Goal: Task Accomplishment & Management: Manage account settings

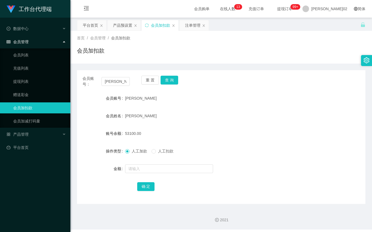
click at [117, 24] on div "产品预设置" at bounding box center [122, 25] width 19 height 10
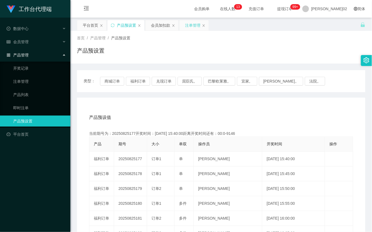
click at [196, 23] on div "注单管理" at bounding box center [192, 25] width 15 height 10
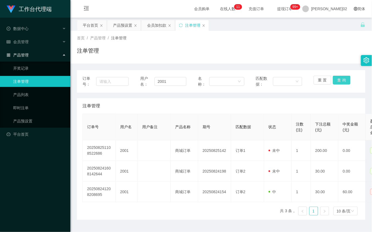
click at [335, 79] on button "查 询" at bounding box center [342, 80] width 18 height 9
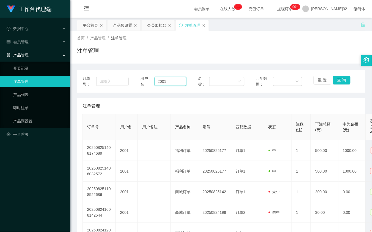
drag, startPoint x: 171, startPoint y: 79, endPoint x: 132, endPoint y: 63, distance: 42.4
click at [126, 80] on div "订单号： 用户名： 2001 名称： 匹配数据： 重 置 查 询" at bounding box center [220, 82] width 277 height 12
click at [149, 26] on div "会员加扣款" at bounding box center [156, 25] width 19 height 10
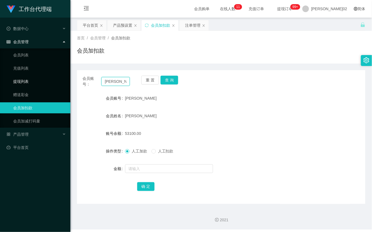
drag, startPoint x: 116, startPoint y: 81, endPoint x: 82, endPoint y: 83, distance: 34.7
click at [24, 82] on section "工作台代理端 数据中心 会员管理 会员列表 充值列表 提现列表 赠送彩金 会员加扣款 会员加减打码量 产品管理 开奖记录 注单管理 产品列表 即时注单 产品预…" at bounding box center [186, 114] width 372 height 229
paste input "2001"
type input "2001"
click at [172, 78] on button "查 询" at bounding box center [169, 80] width 18 height 9
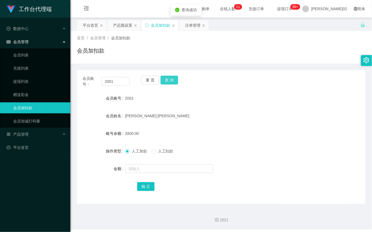
click at [171, 77] on button "查 询" at bounding box center [169, 80] width 18 height 9
click at [171, 77] on div "重 置 查 询" at bounding box center [164, 82] width 47 height 12
click at [171, 77] on button "查 询" at bounding box center [169, 80] width 18 height 9
click at [168, 77] on button "查 询" at bounding box center [169, 80] width 18 height 9
click at [168, 77] on div "重 置 查 询" at bounding box center [164, 82] width 47 height 12
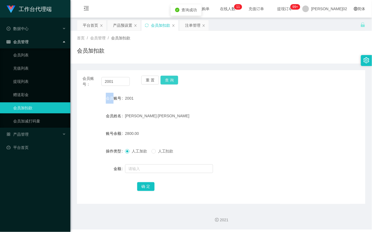
click at [168, 77] on button "查 询" at bounding box center [169, 80] width 18 height 9
click at [168, 77] on div "重 置 查 询" at bounding box center [164, 82] width 47 height 12
click at [168, 77] on button "查 询" at bounding box center [169, 80] width 18 height 9
click at [168, 77] on div "重 置 查 询" at bounding box center [164, 82] width 47 height 12
drag, startPoint x: 168, startPoint y: 77, endPoint x: 179, endPoint y: 85, distance: 13.8
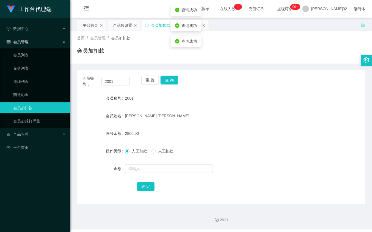
click at [179, 85] on div "重 置 查 询" at bounding box center [164, 82] width 47 height 12
click at [173, 77] on button "查 询" at bounding box center [169, 80] width 18 height 9
click at [173, 77] on div "重 置 查 询" at bounding box center [164, 82] width 47 height 12
click at [173, 77] on button "查 询" at bounding box center [169, 80] width 18 height 9
click at [185, 29] on div "注单管理" at bounding box center [192, 25] width 15 height 10
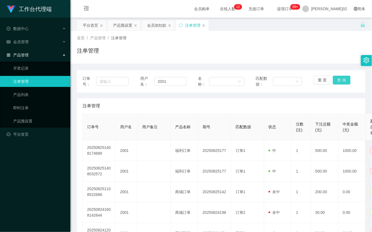
click at [334, 83] on button "查 询" at bounding box center [342, 80] width 18 height 9
click at [334, 83] on div "重 置 查 询" at bounding box center [337, 82] width 46 height 12
drag, startPoint x: 155, startPoint y: 24, endPoint x: 174, endPoint y: 30, distance: 20.0
click at [154, 24] on div "会员加扣款" at bounding box center [156, 25] width 19 height 10
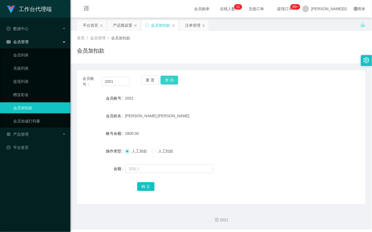
click at [167, 82] on button "查 询" at bounding box center [169, 80] width 18 height 9
click at [168, 79] on button "查 询" at bounding box center [169, 80] width 18 height 9
click at [209, 95] on div "2001" at bounding box center [209, 98] width 168 height 11
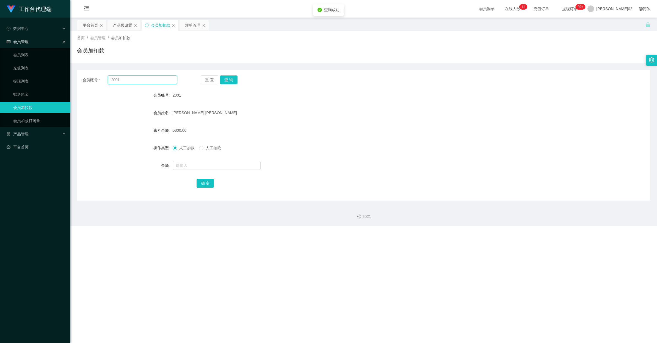
click at [141, 78] on input "2001" at bounding box center [142, 80] width 69 height 9
click at [185, 25] on div "注单管理" at bounding box center [192, 25] width 15 height 10
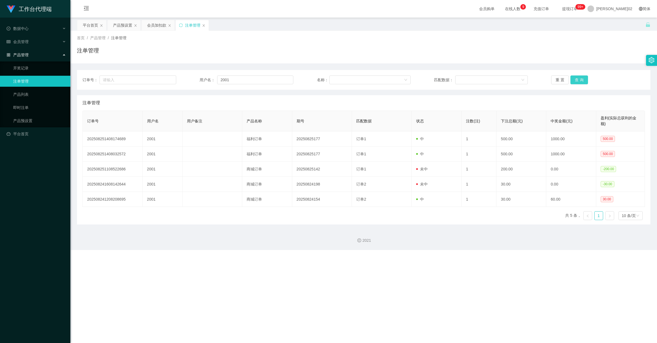
click at [372, 81] on button "查 询" at bounding box center [579, 80] width 18 height 9
click at [372, 81] on div "重 置 查 询" at bounding box center [598, 80] width 94 height 9
click at [372, 58] on div "注单管理" at bounding box center [363, 52] width 573 height 13
click at [156, 28] on div "会员加扣款" at bounding box center [156, 25] width 19 height 10
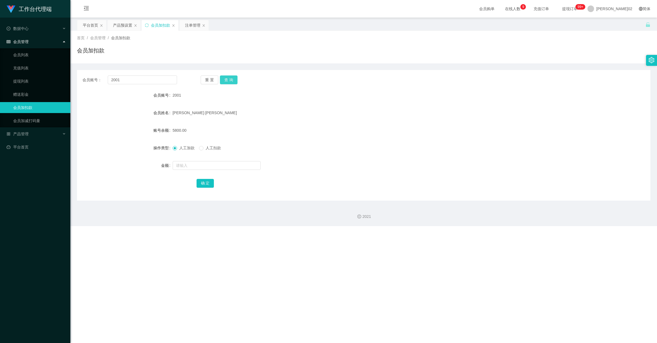
click at [226, 82] on button "查 询" at bounding box center [229, 80] width 18 height 9
click at [226, 82] on div "重 置 查 询" at bounding box center [248, 80] width 95 height 9
drag, startPoint x: 226, startPoint y: 82, endPoint x: 333, endPoint y: 60, distance: 109.8
click at [333, 60] on div "首页 / 会员管理 / 会员加扣款 / 会员加扣款" at bounding box center [363, 47] width 586 height 33
click at [187, 25] on div "注单管理" at bounding box center [192, 25] width 15 height 10
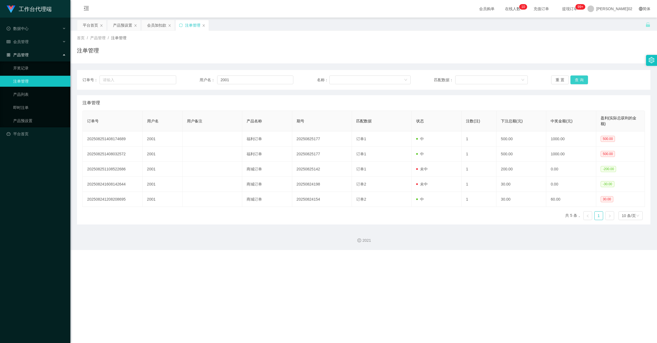
click at [372, 78] on button "查 询" at bounding box center [579, 80] width 18 height 9
click at [372, 78] on div "重 置 查 询" at bounding box center [598, 80] width 94 height 9
drag, startPoint x: 572, startPoint y: 78, endPoint x: 466, endPoint y: 52, distance: 108.6
click at [372, 52] on div "注单管理" at bounding box center [363, 52] width 573 height 13
click at [372, 82] on button "查 询" at bounding box center [579, 80] width 18 height 9
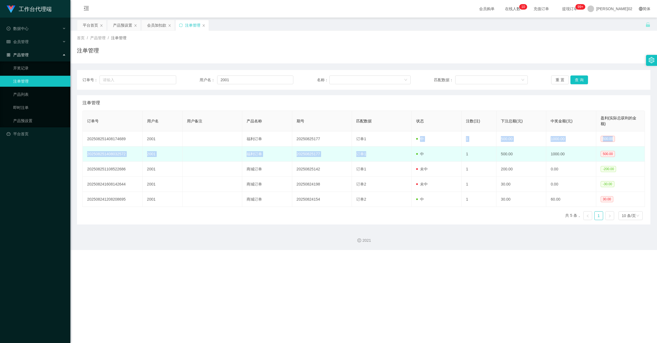
drag, startPoint x: 372, startPoint y: 136, endPoint x: 375, endPoint y: 153, distance: 17.3
click at [372, 153] on tbody "202508251408174689 2001 福利订单 20250825177 订单1 中 1 500.00 1000.00 500.00 20250825…" at bounding box center [364, 170] width 562 height 76
copy tbody "订单1 中 1 500.00 1000.00 500.00 202508251408032572 2001 福利订单 20250825177 订单1"
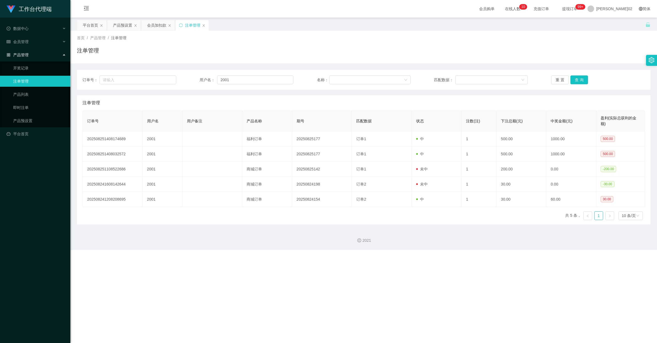
click at [372, 106] on div "注单管理" at bounding box center [363, 102] width 562 height 15
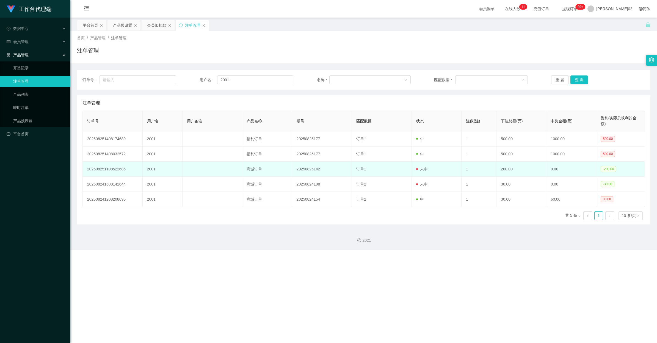
click at [372, 172] on td "200.00" at bounding box center [521, 169] width 50 height 15
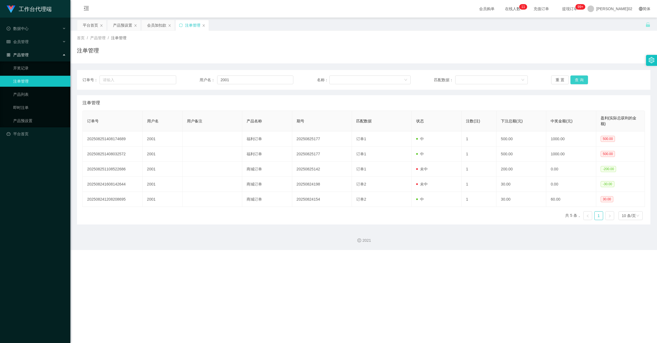
click at [372, 81] on button "查 询" at bounding box center [579, 80] width 18 height 9
click at [372, 81] on div "重 置 查 询" at bounding box center [598, 80] width 94 height 9
click at [142, 82] on input "text" at bounding box center [137, 80] width 77 height 9
click at [153, 24] on div "会员加扣款" at bounding box center [156, 25] width 19 height 10
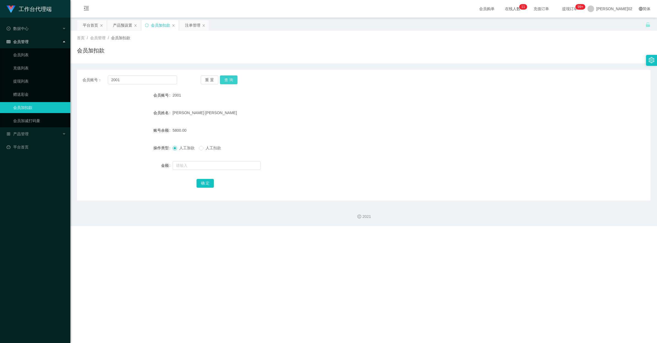
click at [226, 78] on button "查 询" at bounding box center [229, 80] width 18 height 9
click at [226, 78] on div "重 置 查 询" at bounding box center [248, 80] width 95 height 9
drag, startPoint x: 226, startPoint y: 78, endPoint x: 187, endPoint y: 23, distance: 67.5
click at [187, 23] on div "注单管理" at bounding box center [192, 25] width 15 height 10
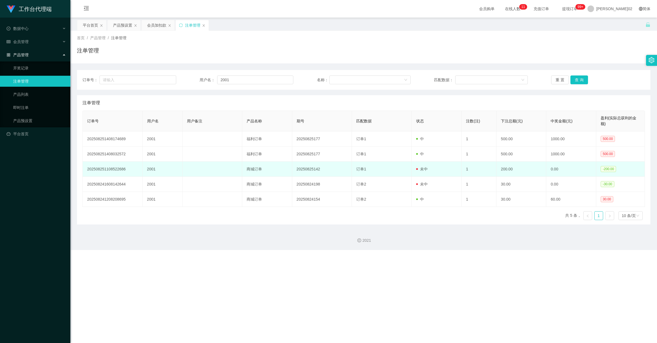
click at [372, 162] on td "1" at bounding box center [478, 169] width 35 height 15
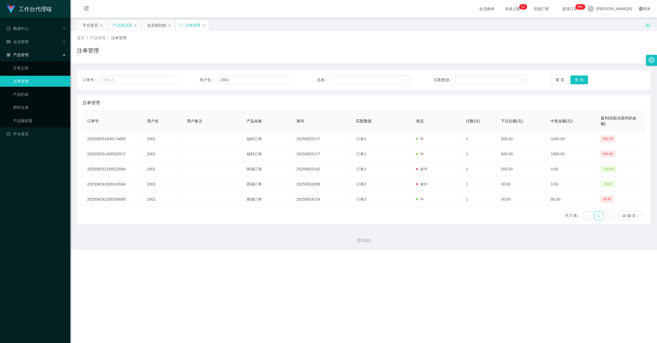
drag, startPoint x: 118, startPoint y: 27, endPoint x: 250, endPoint y: 1, distance: 134.6
click at [117, 27] on div "产品预设置" at bounding box center [122, 25] width 19 height 10
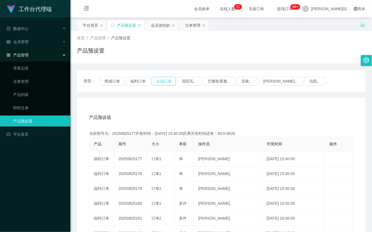
click at [161, 80] on button "兑现订单" at bounding box center [164, 81] width 24 height 9
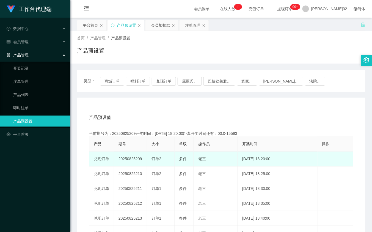
click at [133, 157] on td "20250825209" at bounding box center [130, 158] width 33 height 15
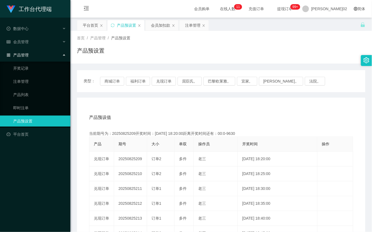
click at [209, 109] on div "产品预设值 添加期号 当前期号为：20250825209开奖时间：2025-08-25 18:20:00距离开奖时间还有：00:0-9630 产品 期号 大小…" at bounding box center [221, 211] width 288 height 226
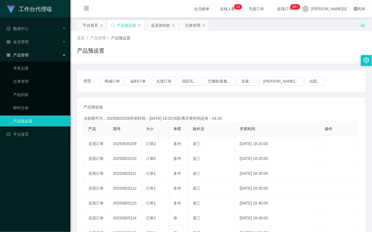
click at [123, 144] on td "20250825209" at bounding box center [125, 143] width 33 height 15
copy td "20250825209"
click at [156, 82] on button "兑现订单" at bounding box center [164, 81] width 24 height 9
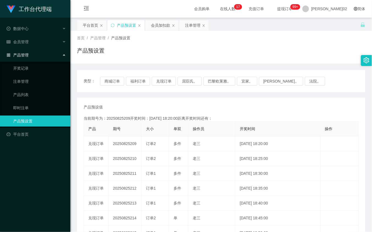
drag, startPoint x: 156, startPoint y: 82, endPoint x: 195, endPoint y: 105, distance: 45.5
click at [195, 105] on div "产品预设值 添加期号" at bounding box center [221, 107] width 275 height 6
click at [163, 77] on button "兑现订单" at bounding box center [164, 81] width 24 height 9
click at [191, 27] on div "注单管理" at bounding box center [192, 25] width 15 height 10
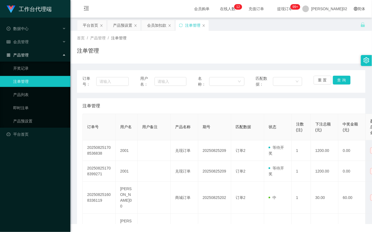
click at [189, 79] on div "订单号： 用户名： 名称： 匹配数据： 重 置 查 询" at bounding box center [220, 82] width 277 height 12
click at [173, 79] on input "text" at bounding box center [170, 81] width 32 height 9
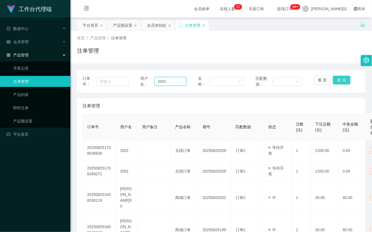
type input "2001"
click at [337, 79] on button "查 询" at bounding box center [342, 80] width 18 height 9
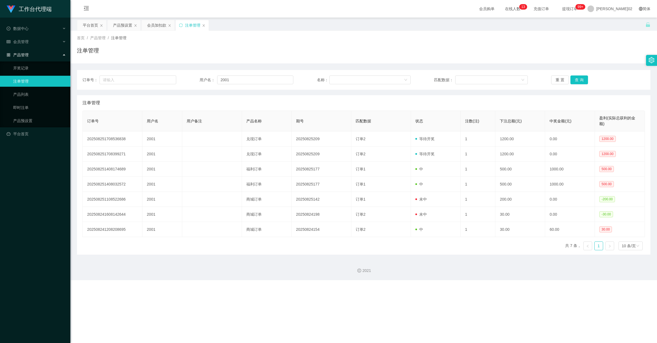
click at [372, 63] on div "订单号： 用户名： 2001 名称： 匹配数据： 重 置 查 询 注单管理 订单号 用户名 用户备注 产品名称 期号 匹配数据 状态 注数(注) 下注总额(元…" at bounding box center [363, 159] width 573 height 192
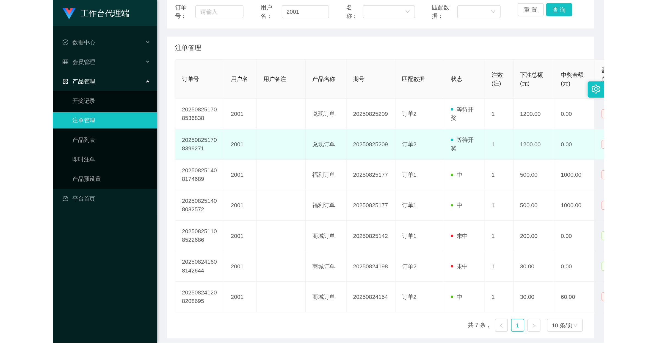
scroll to position [62, 0]
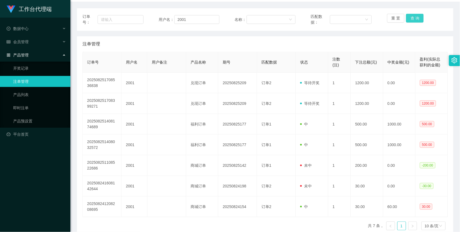
click at [372, 17] on button "查 询" at bounding box center [415, 18] width 18 height 9
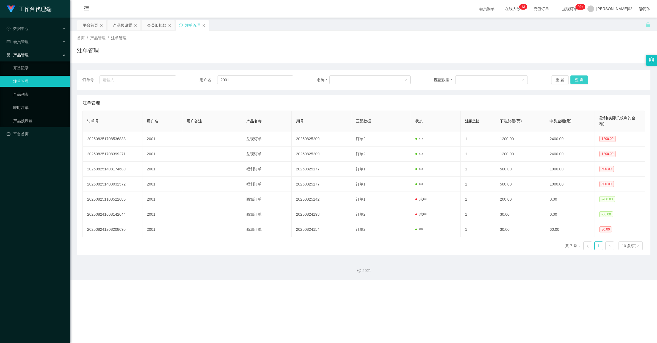
scroll to position [0, 0]
click at [372, 76] on button "查 询" at bounding box center [579, 80] width 18 height 9
click at [372, 76] on div "重 置 查 询" at bounding box center [598, 80] width 94 height 9
click at [372, 76] on button "查 询" at bounding box center [579, 80] width 18 height 9
click at [372, 76] on div "重 置 查 询" at bounding box center [598, 80] width 94 height 9
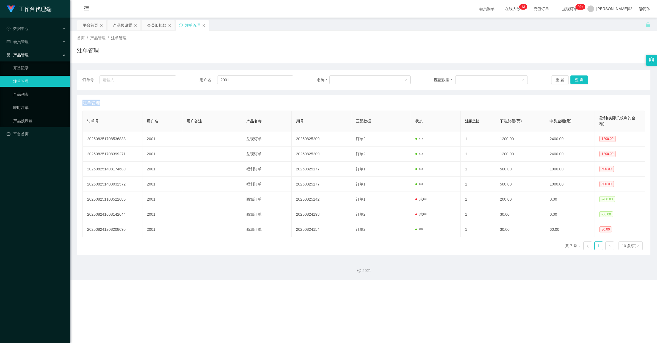
drag, startPoint x: 577, startPoint y: 76, endPoint x: 481, endPoint y: 59, distance: 97.8
click at [372, 59] on div "注单管理" at bounding box center [363, 52] width 573 height 13
drag, startPoint x: 241, startPoint y: 81, endPoint x: 203, endPoint y: 79, distance: 37.4
click at [203, 81] on div "用户名： 2001" at bounding box center [246, 80] width 94 height 9
click at [372, 80] on button "查 询" at bounding box center [579, 80] width 18 height 9
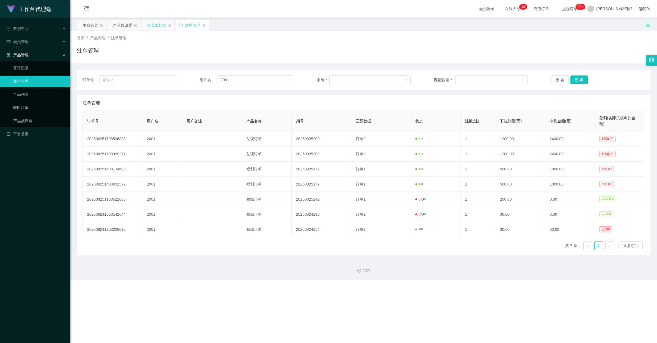
click at [156, 21] on div "会员加扣款" at bounding box center [156, 25] width 19 height 10
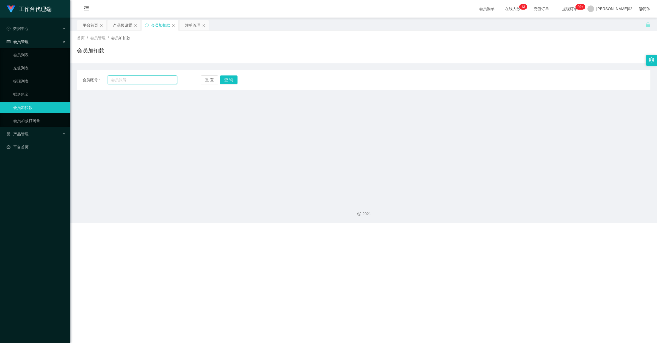
drag, startPoint x: 156, startPoint y: 81, endPoint x: 160, endPoint y: 77, distance: 4.7
click at [156, 80] on input "text" at bounding box center [142, 80] width 69 height 9
paste input "2001"
type input "2001"
click at [224, 81] on button "查 询" at bounding box center [229, 80] width 18 height 9
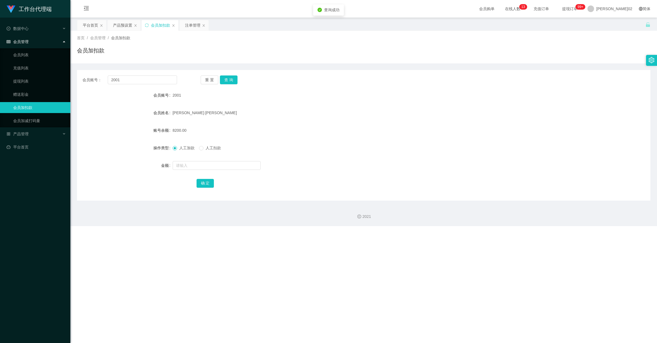
drag, startPoint x: 354, startPoint y: 105, endPoint x: 381, endPoint y: 96, distance: 28.6
click at [359, 102] on form "会员账号 2001 会员姓名 [PERSON_NAME]·[PERSON_NAME] 账号余额 8200.00 操作类型 人工加款 人工扣款 金额 确 定" at bounding box center [363, 139] width 573 height 99
click at [36, 57] on link "会员列表" at bounding box center [39, 54] width 53 height 11
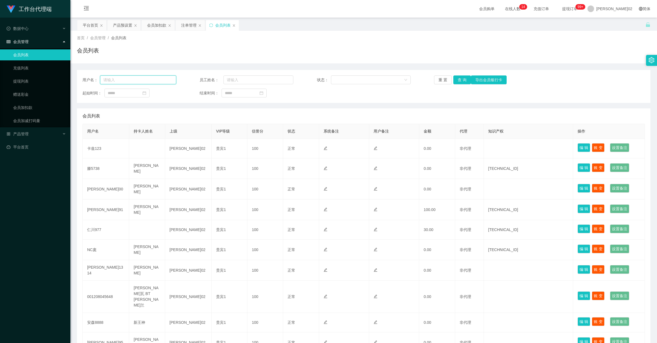
click at [138, 77] on input "text" at bounding box center [138, 80] width 76 height 9
type input "2001"
click at [372, 80] on button "查 询" at bounding box center [462, 80] width 18 height 9
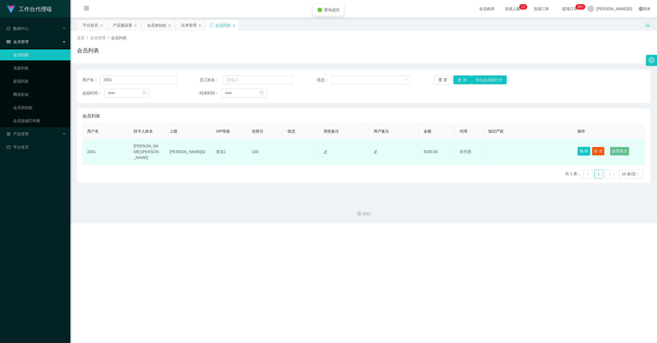
click at [372, 150] on button "编 辑" at bounding box center [583, 151] width 13 height 9
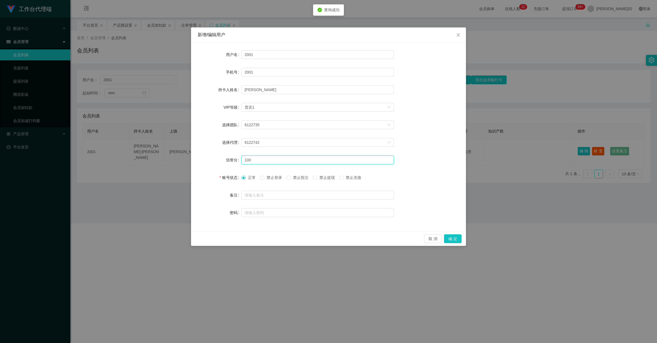
drag, startPoint x: 260, startPoint y: 161, endPoint x: 212, endPoint y: 161, distance: 48.4
click at [212, 161] on div "信誉分 100" at bounding box center [329, 160] width 262 height 11
type input "80"
click at [372, 231] on button "确 定" at bounding box center [453, 239] width 18 height 9
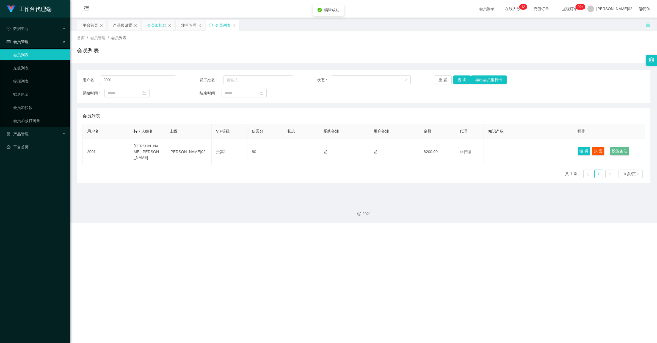
click at [153, 24] on div "会员加扣款" at bounding box center [156, 25] width 19 height 10
